Goal: Information Seeking & Learning: Check status

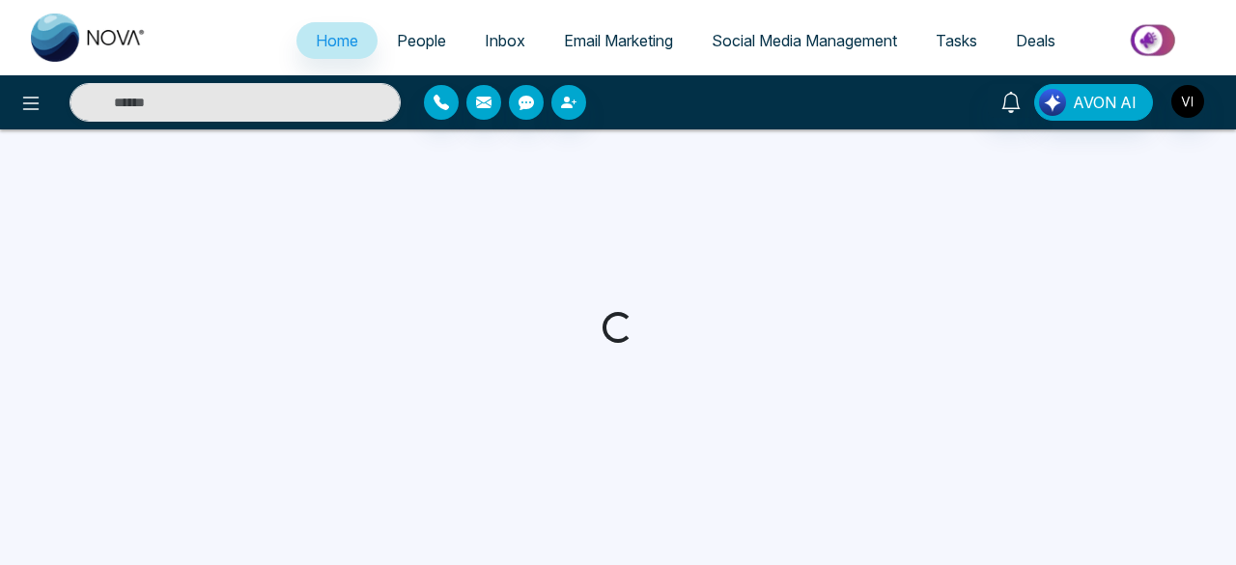
select select "*"
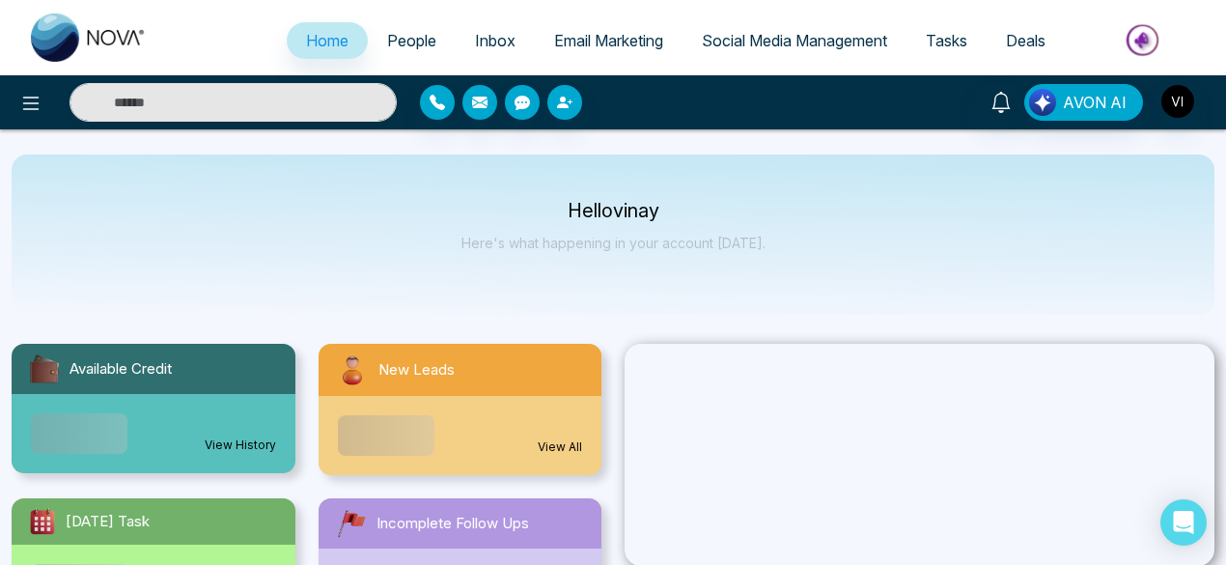
click at [581, 40] on span "Email Marketing" at bounding box center [608, 40] width 109 height 19
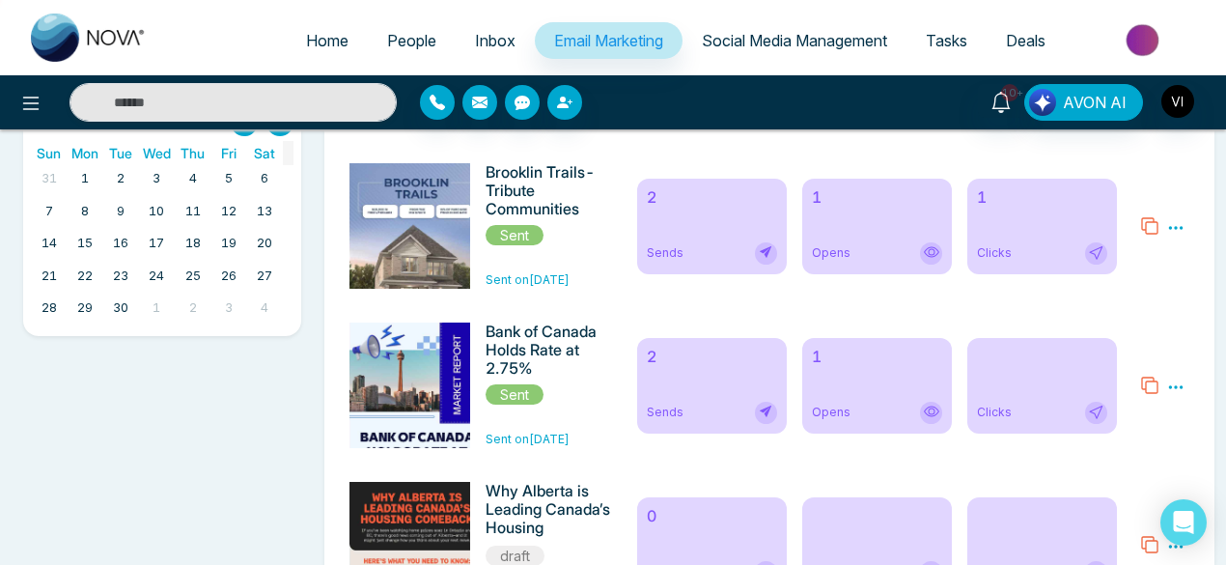
scroll to position [644, 0]
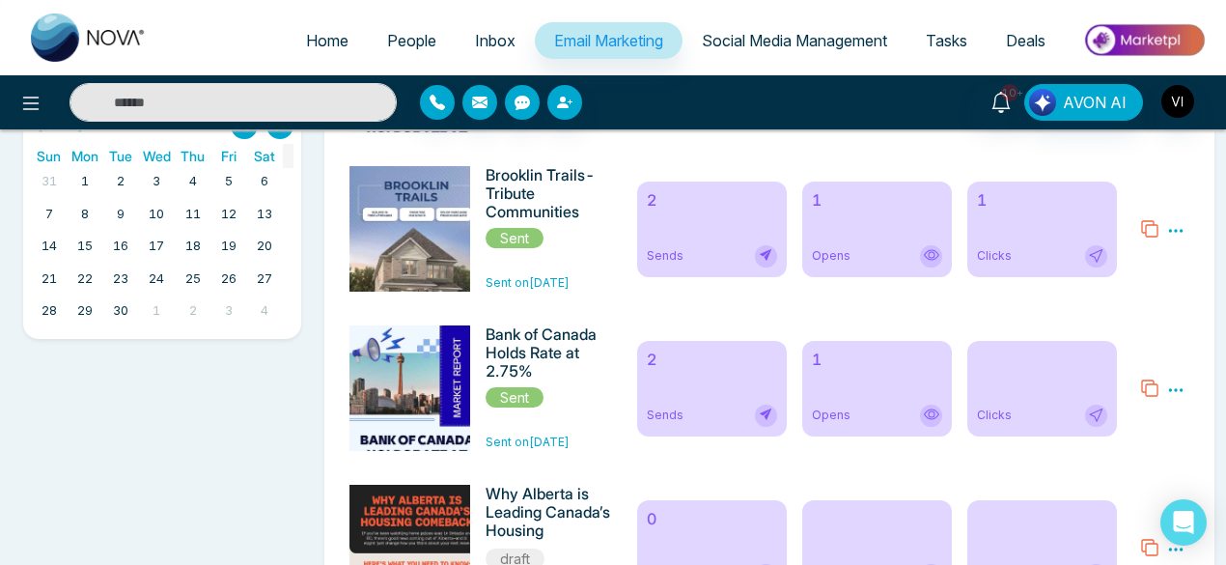
click at [713, 253] on div "Sends" at bounding box center [712, 256] width 130 height 22
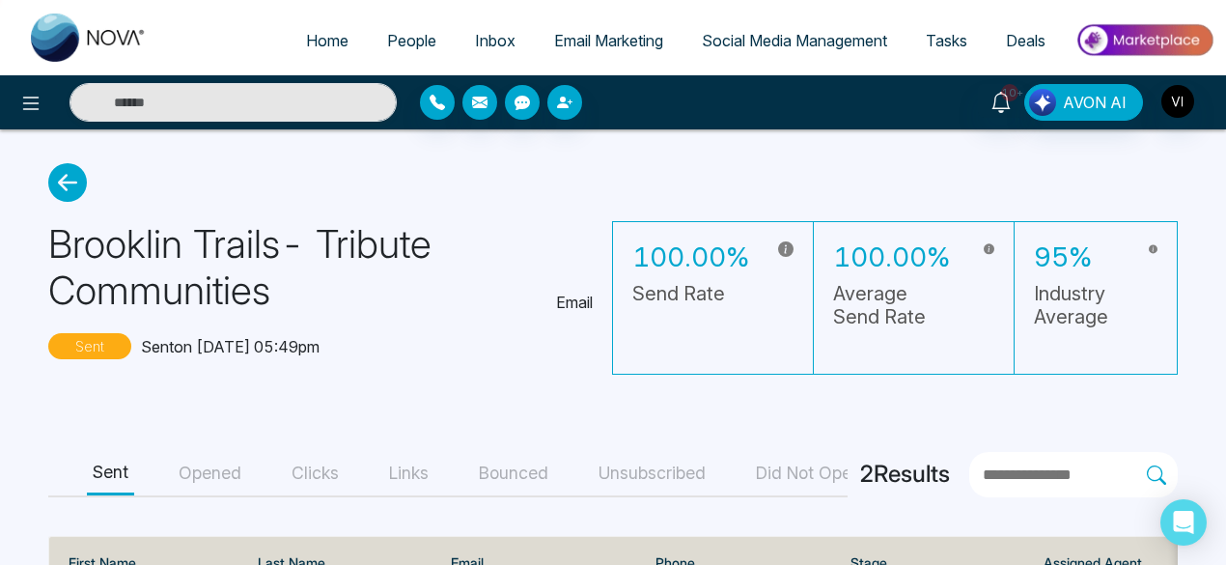
click at [70, 177] on icon at bounding box center [67, 182] width 39 height 39
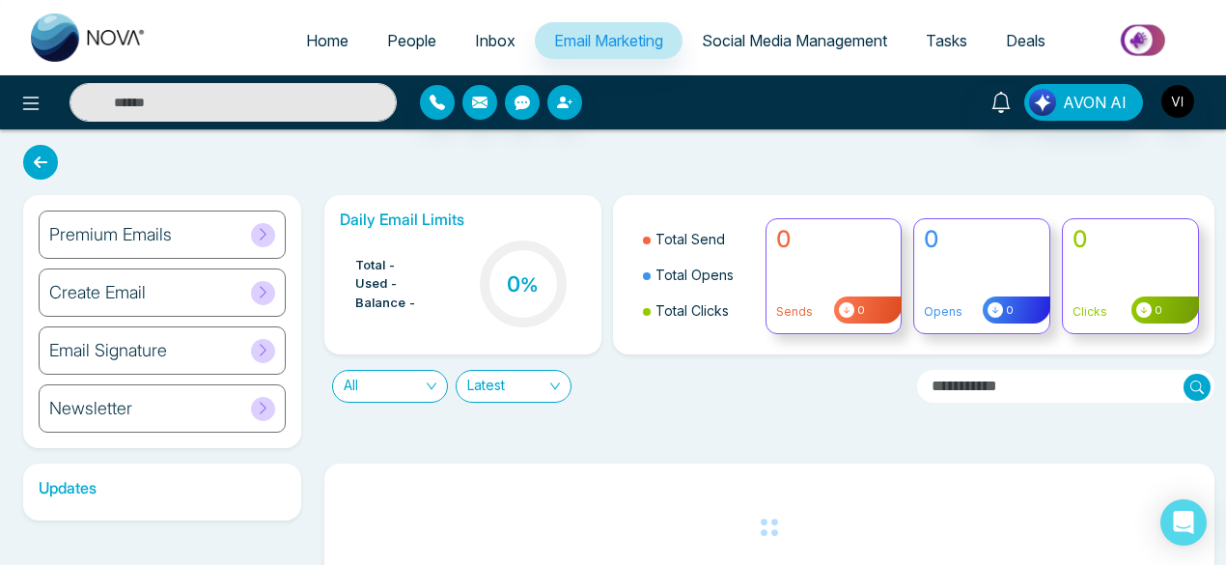
click at [44, 163] on icon at bounding box center [40, 162] width 35 height 35
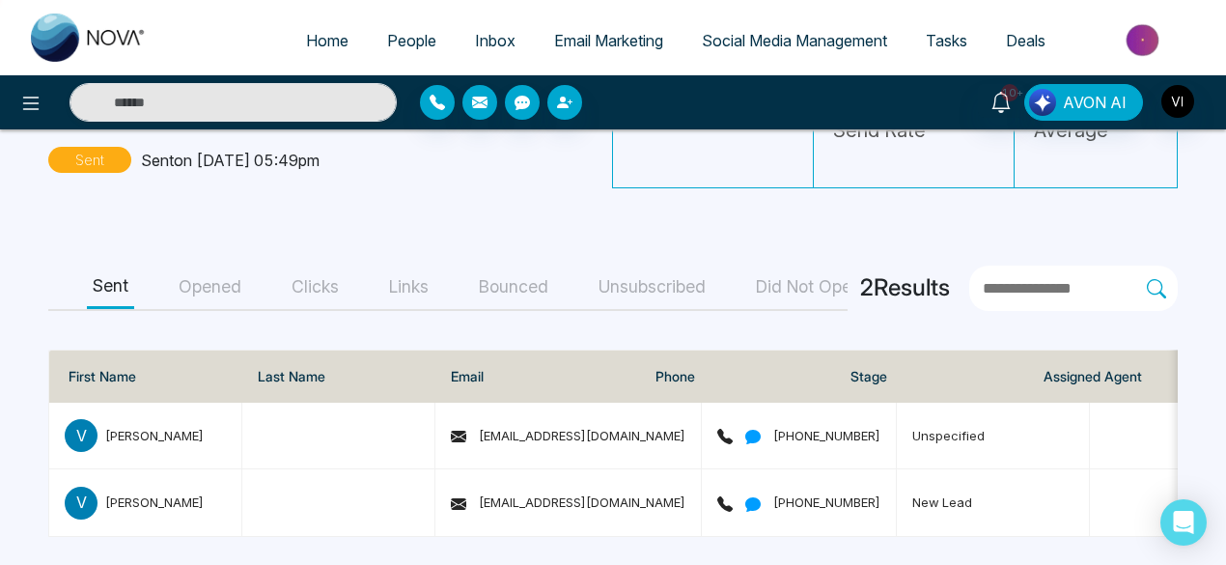
click at [216, 280] on button "Opened" at bounding box center [210, 287] width 74 height 43
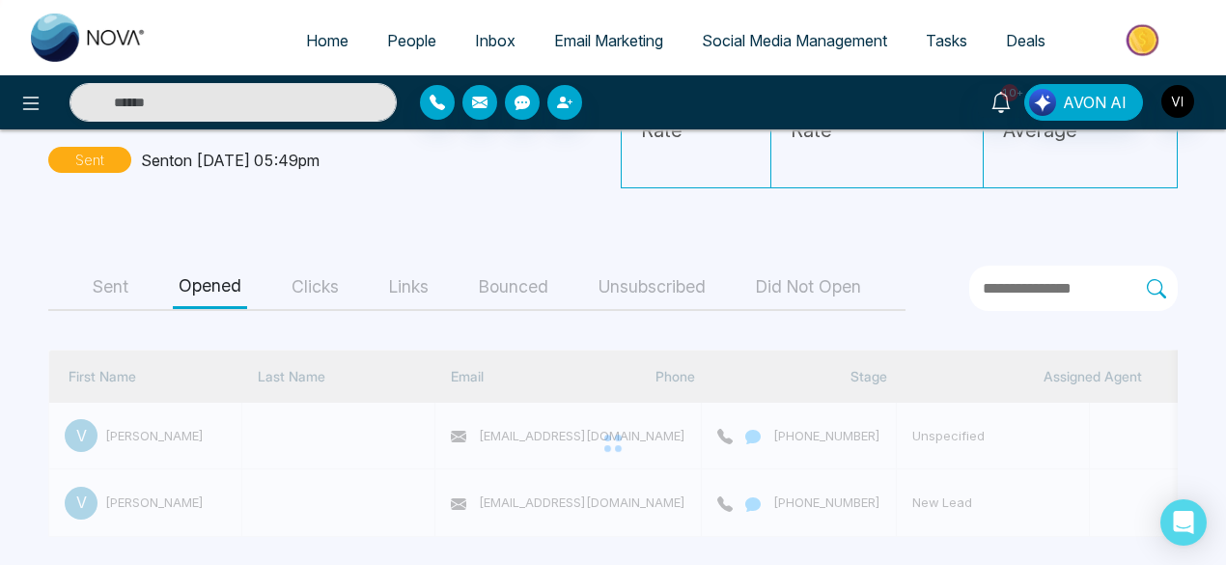
scroll to position [132, 0]
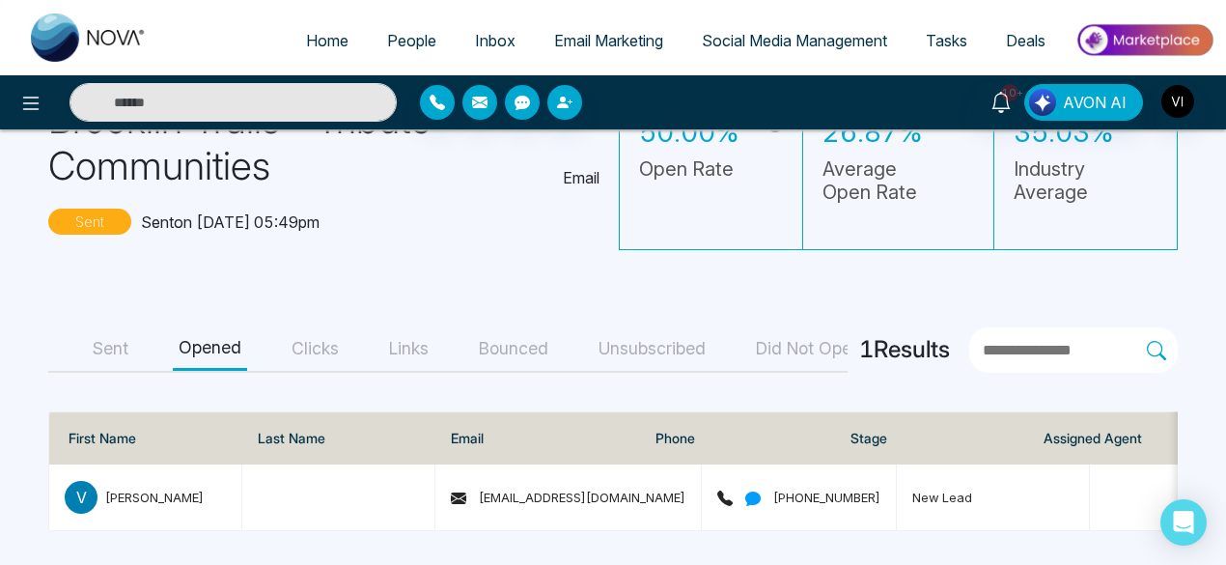
click at [315, 331] on button "Clicks" at bounding box center [315, 348] width 59 height 43
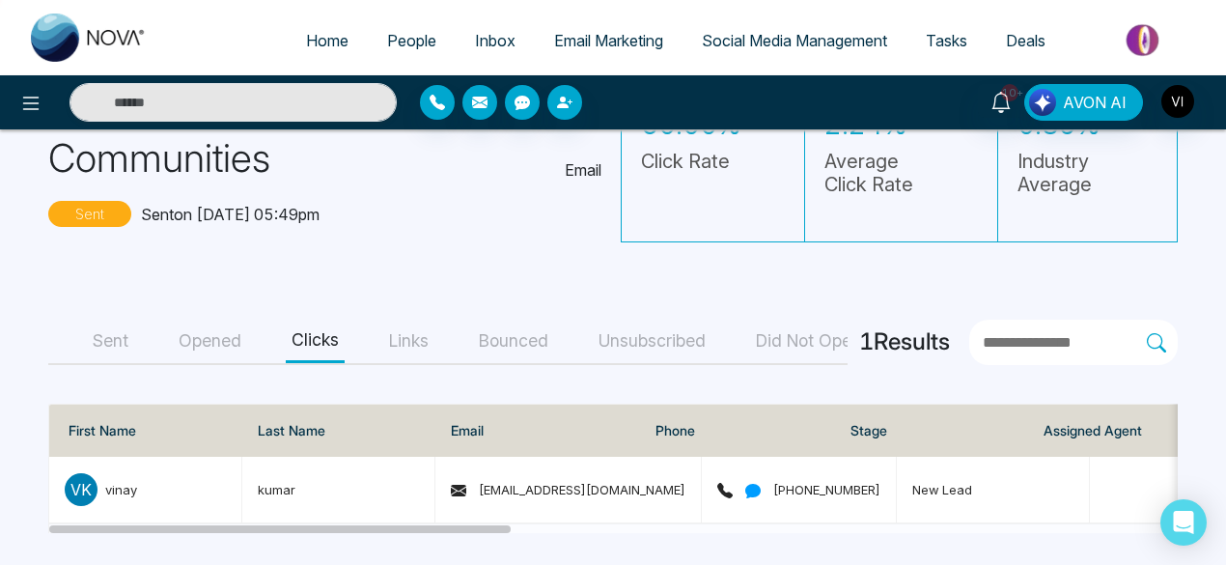
scroll to position [0, 0]
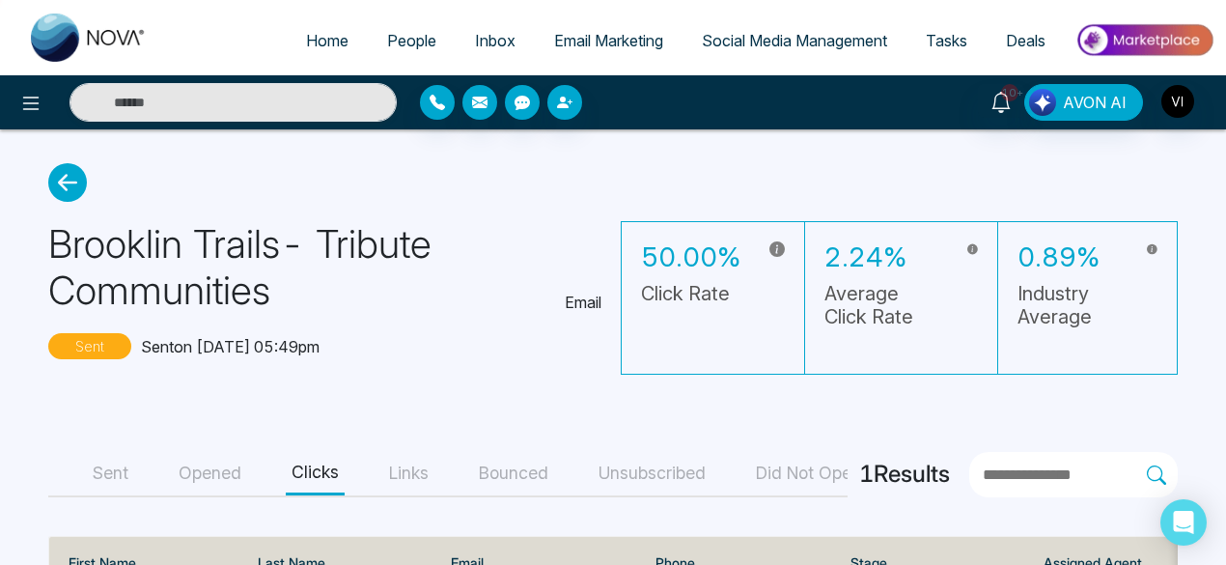
click at [67, 186] on icon at bounding box center [67, 182] width 39 height 39
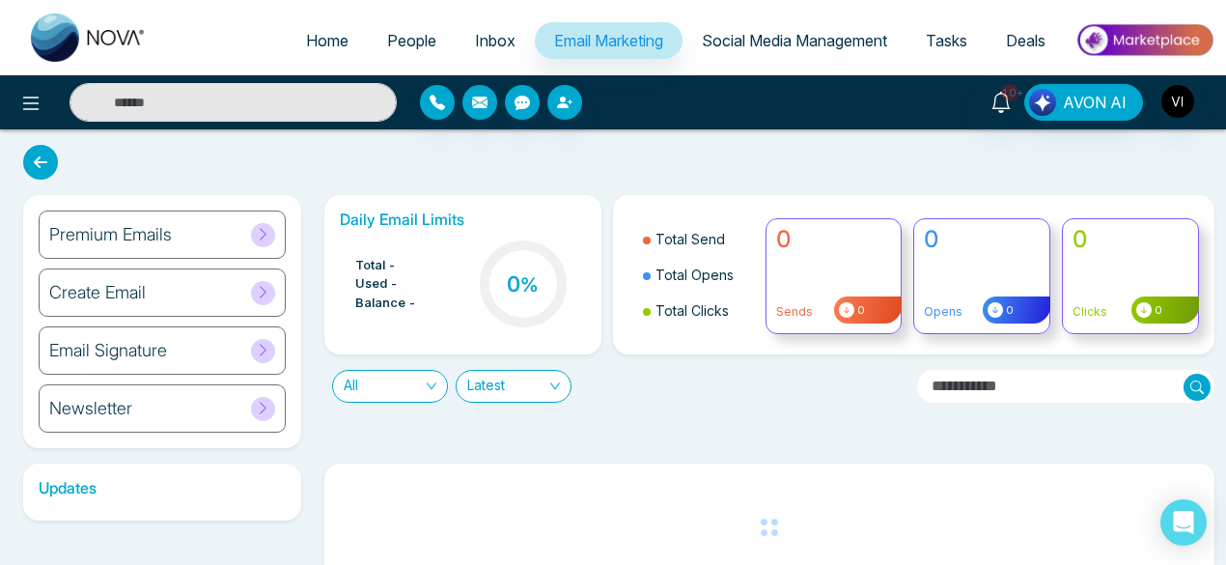
click at [37, 164] on icon at bounding box center [40, 162] width 35 height 35
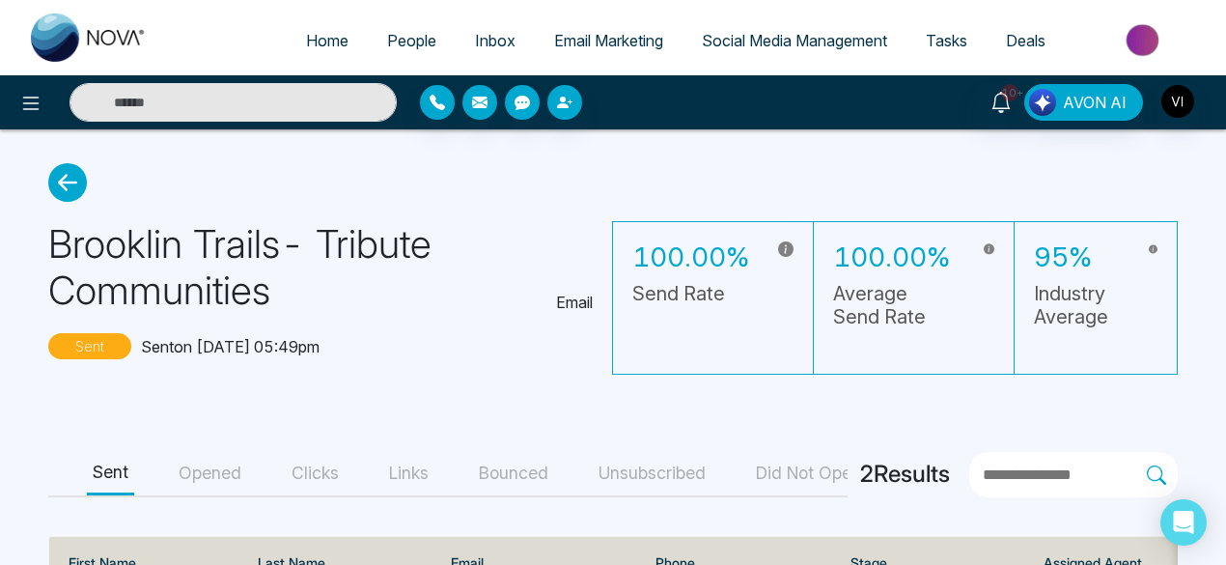
click at [68, 188] on icon at bounding box center [67, 182] width 39 height 39
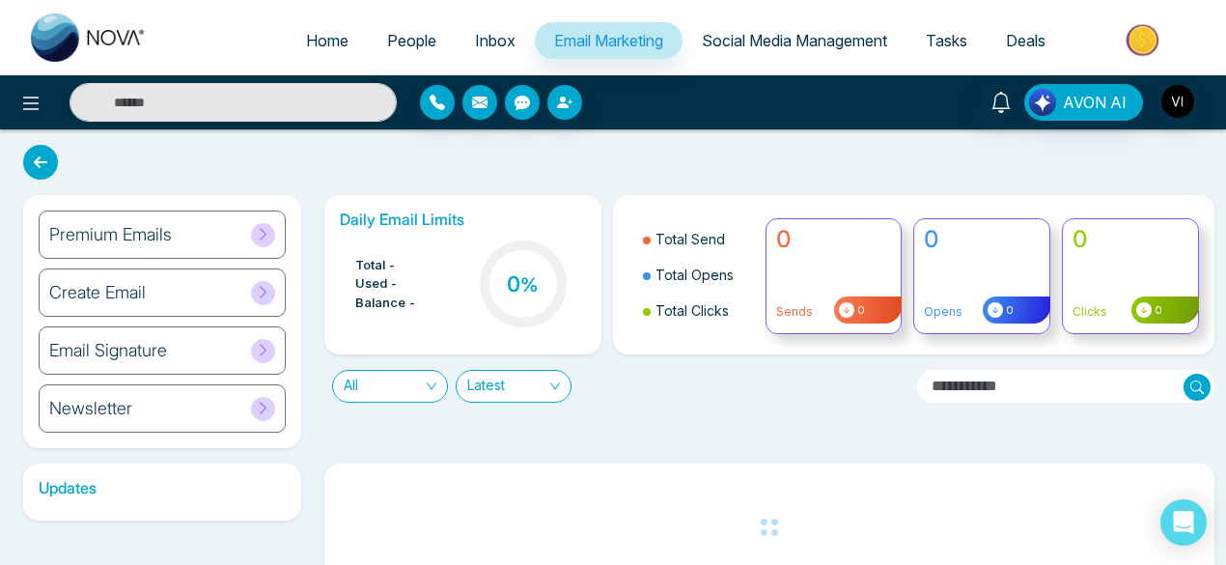
click at [42, 165] on icon at bounding box center [40, 162] width 35 height 35
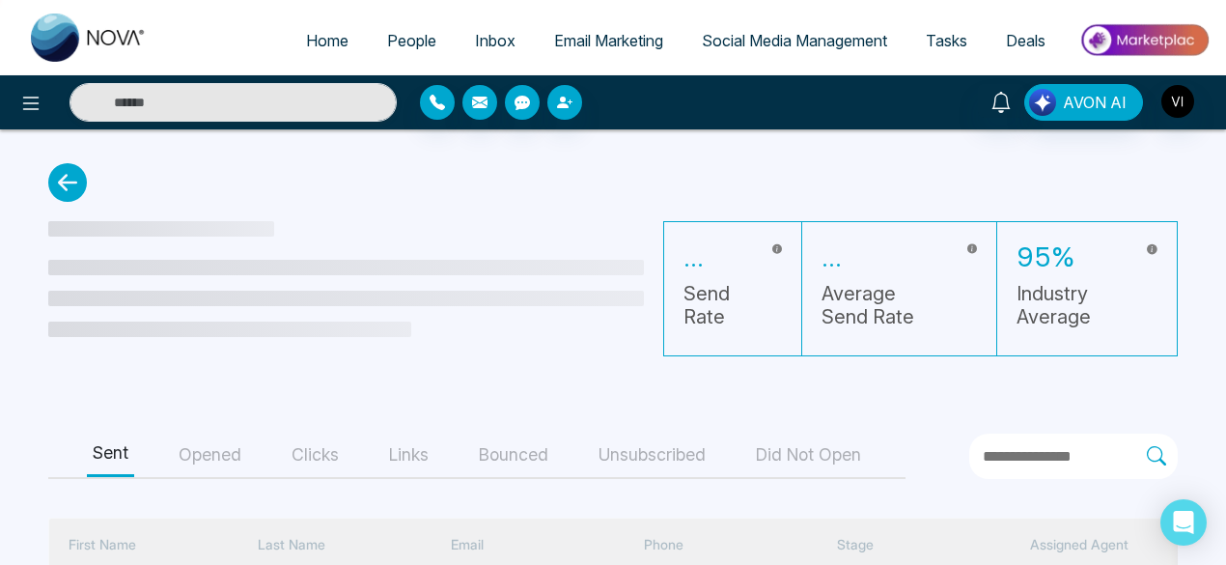
click at [60, 183] on icon at bounding box center [67, 182] width 39 height 39
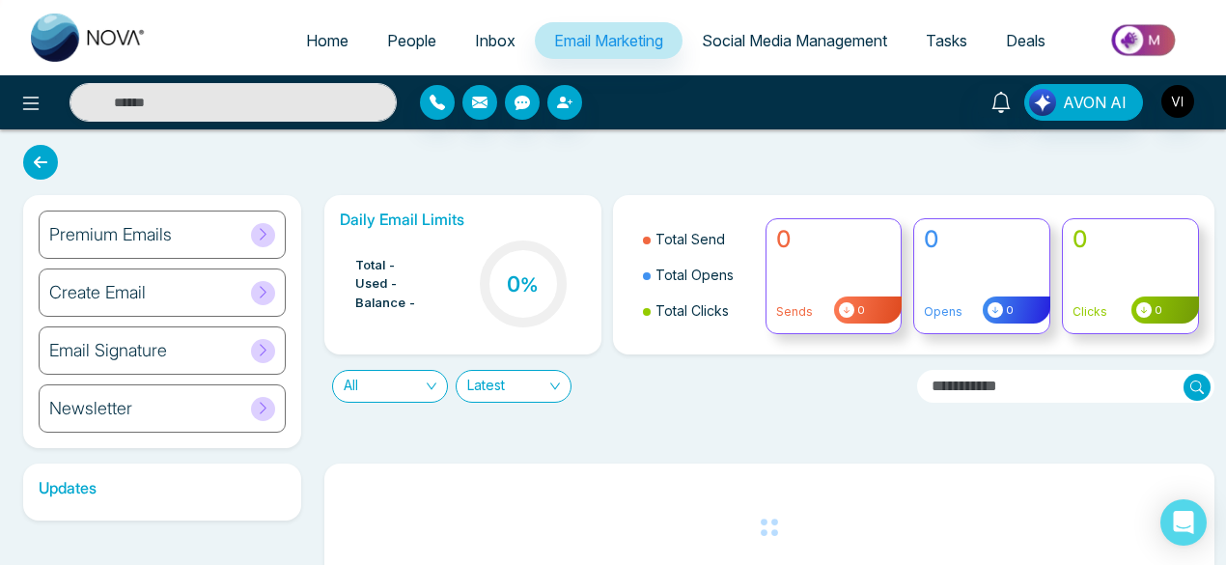
click at [41, 159] on icon at bounding box center [40, 162] width 35 height 35
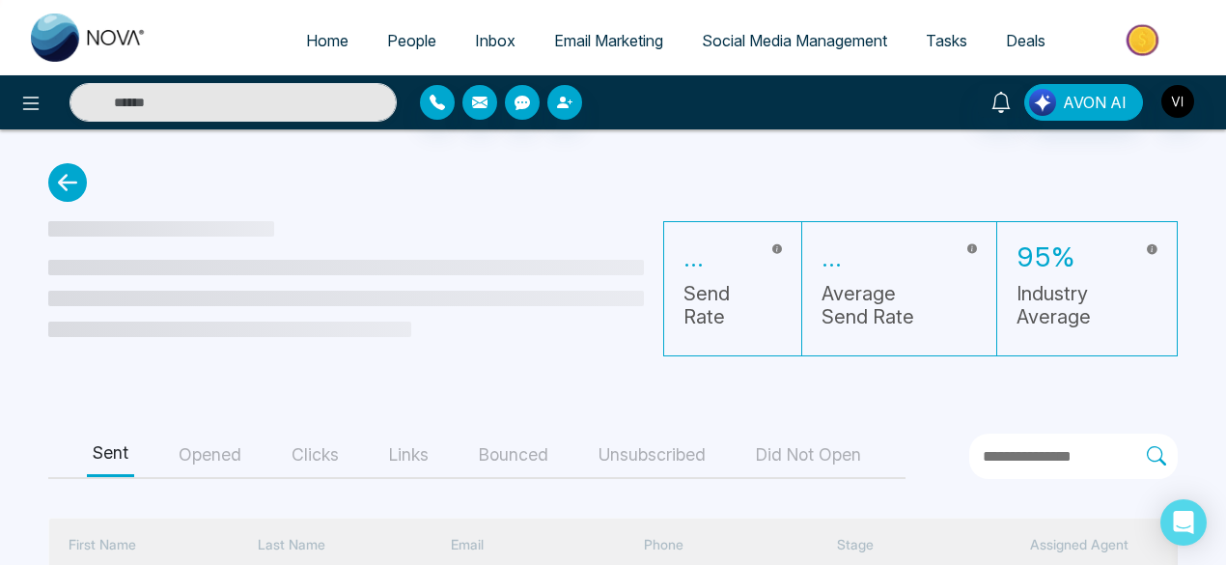
click at [66, 184] on icon at bounding box center [67, 182] width 39 height 39
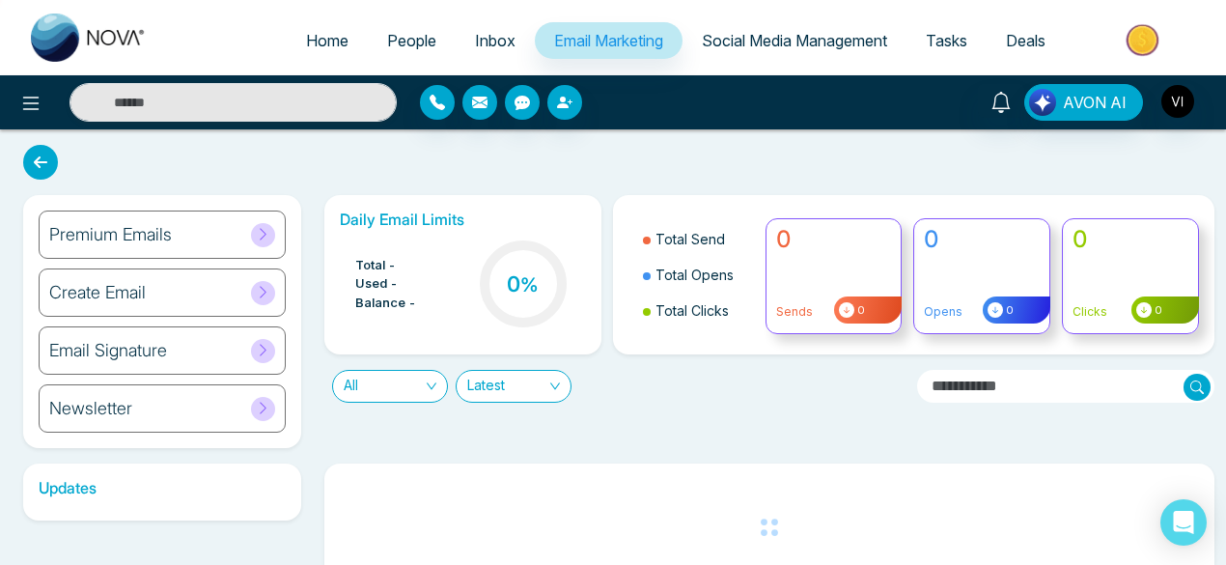
click at [48, 167] on icon at bounding box center [40, 162] width 35 height 35
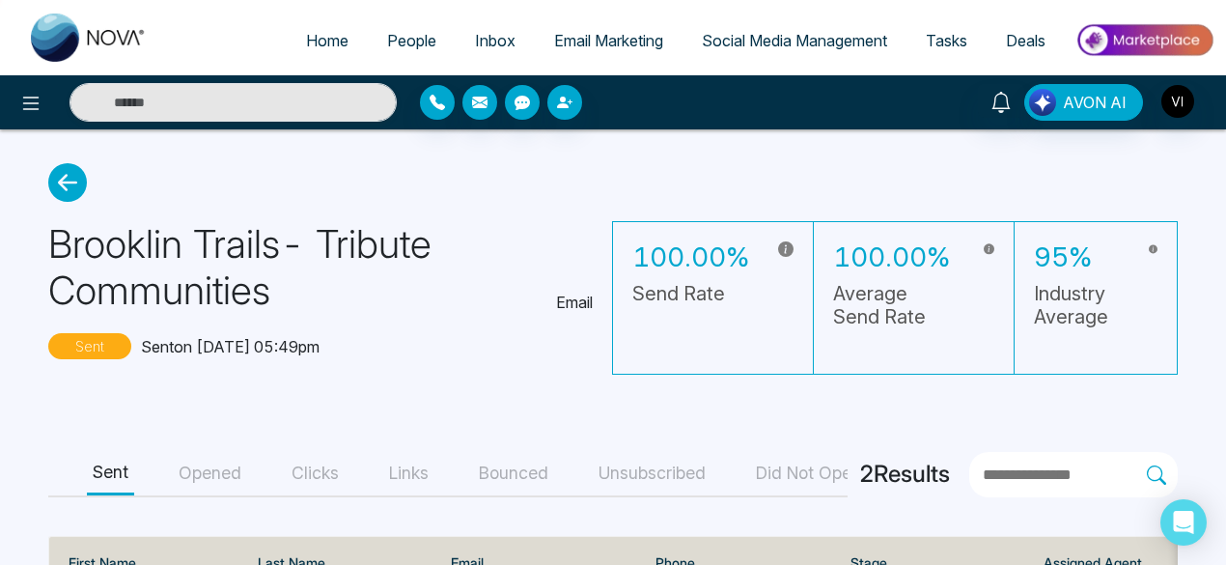
click at [66, 184] on icon at bounding box center [67, 182] width 39 height 39
